Goal: Task Accomplishment & Management: Manage account settings

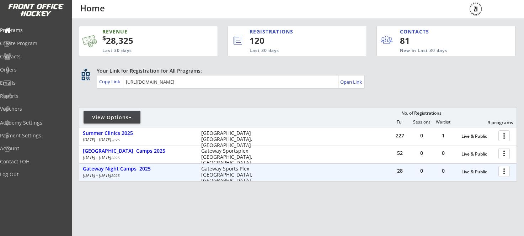
click at [504, 172] on div at bounding box center [505, 171] width 12 height 12
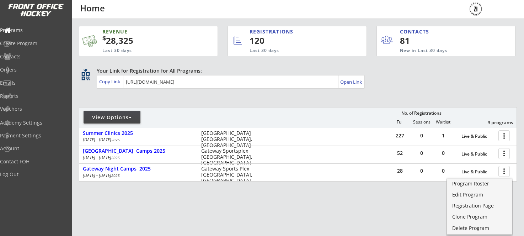
click at [340, 206] on div "REVENUE $ 28,325 Last 30 days REGISTRATIONS 120 Last 30 days CONTACTS 81 New in…" at bounding box center [298, 137] width 438 height 237
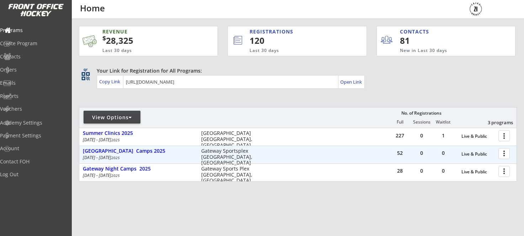
click at [505, 154] on div at bounding box center [505, 153] width 12 height 12
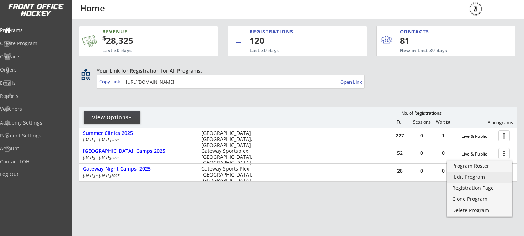
click at [486, 177] on div "Edit Program" at bounding box center [479, 176] width 51 height 5
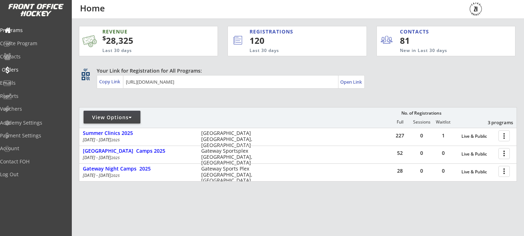
click at [20, 69] on div "Orders" at bounding box center [34, 69] width 64 height 5
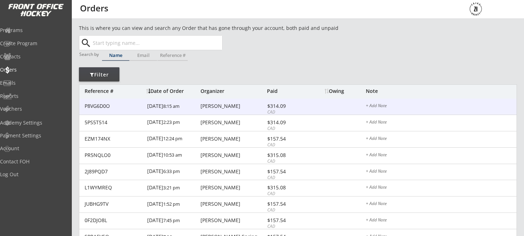
drag, startPoint x: 211, startPoint y: 105, endPoint x: 228, endPoint y: 108, distance: 18.1
click at [211, 105] on div "[PERSON_NAME]" at bounding box center [233, 105] width 65 height 5
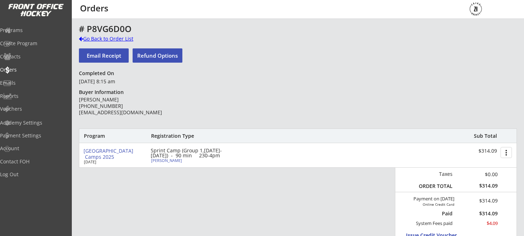
drag, startPoint x: 83, startPoint y: 39, endPoint x: 213, endPoint y: 80, distance: 135.8
click at [83, 39] on div "Go Back to Order List" at bounding box center [115, 38] width 73 height 7
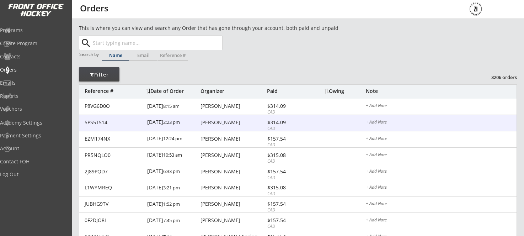
click at [221, 124] on div "[PERSON_NAME]" at bounding box center [233, 122] width 65 height 5
